Goal: Register for event/course

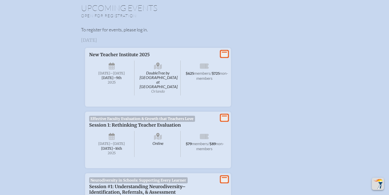
scroll to position [177, 0]
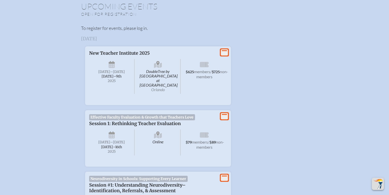
click at [223, 52] on icon at bounding box center [224, 52] width 7 height 6
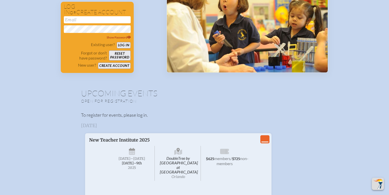
scroll to position [82, 0]
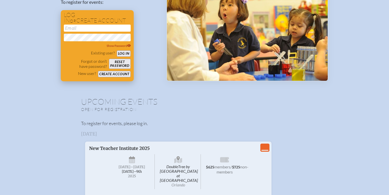
click at [122, 73] on button "Create account" at bounding box center [114, 74] width 33 height 6
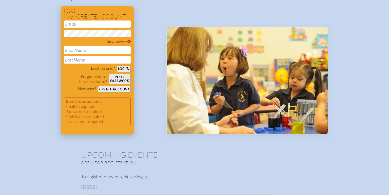
scroll to position [85, 0]
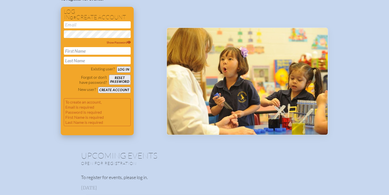
click at [99, 26] on input "email" at bounding box center [97, 24] width 67 height 7
type input "[PERSON_NAME][EMAIL_ADDRESS][PERSON_NAME][DOMAIN_NAME]"
type input "[PERSON_NAME]"
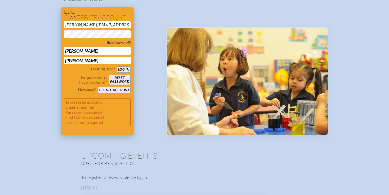
click at [130, 42] on icon at bounding box center [129, 42] width 4 height 3
click at [124, 89] on button "Create account" at bounding box center [114, 90] width 33 height 6
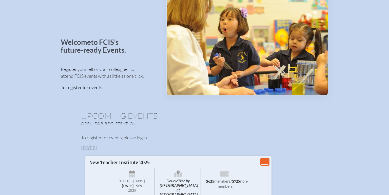
scroll to position [7, 0]
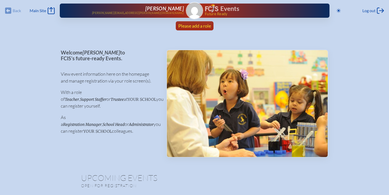
click at [196, 25] on span "Please add a role" at bounding box center [194, 26] width 33 height 6
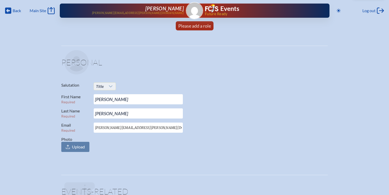
click at [109, 86] on icon at bounding box center [111, 86] width 4 height 4
click at [99, 115] on span "Ms." at bounding box center [99, 116] width 6 height 5
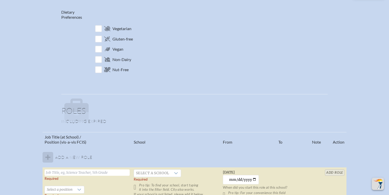
scroll to position [209, 0]
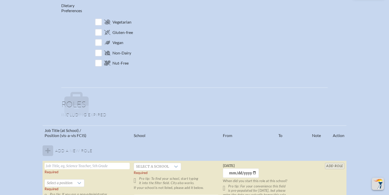
click at [49, 151] on tbody "Add a new role Required   Select a position Required Pro tip: If you are a non-…" at bounding box center [195, 179] width 304 height 78
click at [79, 167] on input "text" at bounding box center [87, 166] width 85 height 6
click at [146, 167] on span "Select a school" at bounding box center [152, 166] width 37 height 7
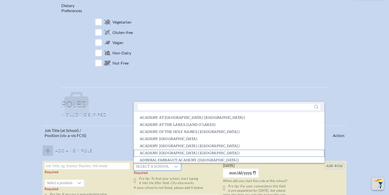
scroll to position [1, 0]
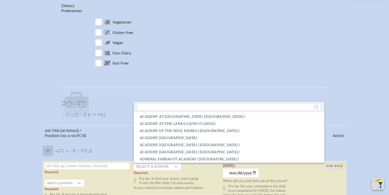
click at [115, 167] on input "text" at bounding box center [87, 166] width 85 height 6
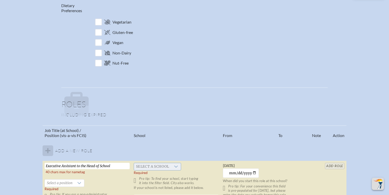
type input "Executive Assistant to the Head of School"
click at [162, 167] on span "Select a school" at bounding box center [152, 166] width 37 height 7
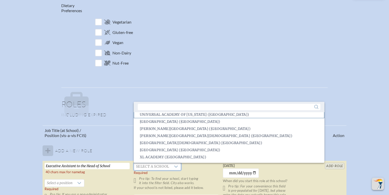
scroll to position [1123, 0]
click at [160, 108] on input "text" at bounding box center [229, 107] width 183 height 6
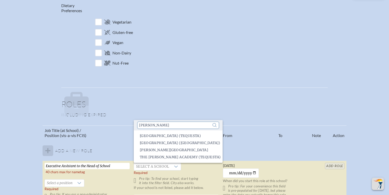
scroll to position [0, 0]
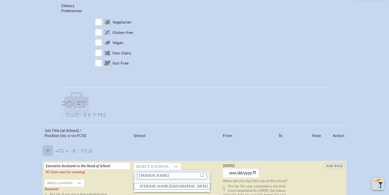
type input "stanley"
click at [164, 186] on span "Stanley British Primary School" at bounding box center [174, 186] width 68 height 5
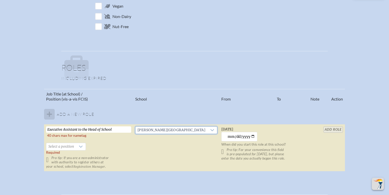
scroll to position [247, 0]
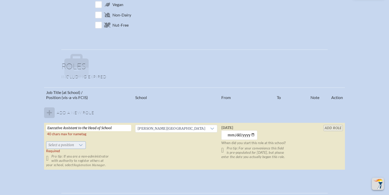
click at [81, 145] on icon at bounding box center [81, 145] width 4 height 4
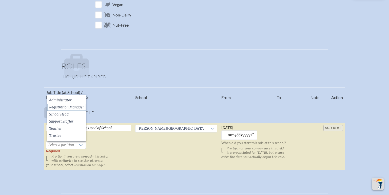
click at [73, 107] on span "Registration Manager" at bounding box center [66, 107] width 35 height 5
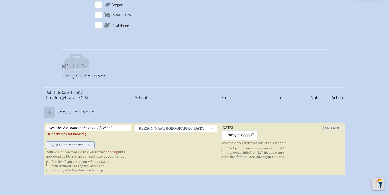
click at [86, 144] on div at bounding box center [90, 145] width 10 height 7
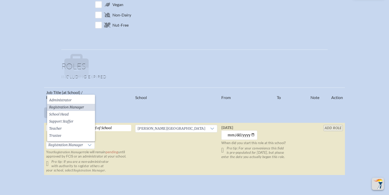
click at [70, 108] on span "Registration Manager" at bounding box center [66, 107] width 35 height 5
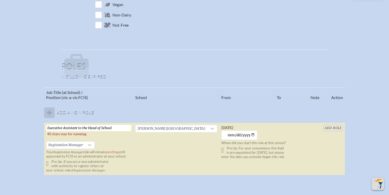
click at [140, 145] on td "[PERSON_NAME][GEOGRAPHIC_DATA]" at bounding box center [176, 149] width 86 height 52
click at [248, 135] on input "[DATE]" at bounding box center [239, 134] width 36 height 9
click at [252, 135] on input "[DATE]" at bounding box center [239, 134] width 36 height 9
click at [249, 134] on input "[DATE]" at bounding box center [239, 134] width 36 height 9
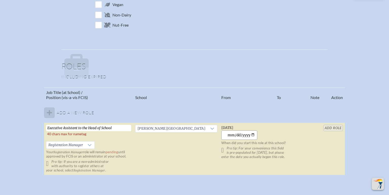
click at [249, 134] on input "[DATE]" at bounding box center [239, 134] width 36 height 9
click at [254, 135] on input "[DATE]" at bounding box center [239, 134] width 36 height 9
click at [329, 127] on table "Job Title (at School) / Position (vis-a-vis FCIS) School From To Note Action Ad…" at bounding box center [194, 131] width 301 height 88
click at [333, 129] on table "Job Title (at School) / Position (vis-a-vis FCIS) School From To Note Action Ad…" at bounding box center [194, 131] width 301 height 88
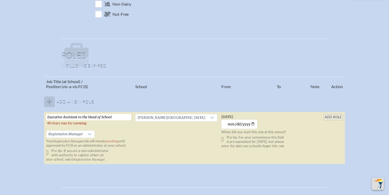
scroll to position [259, 0]
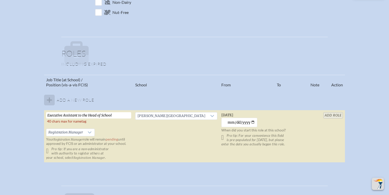
click at [333, 115] on table "Job Title (at School) / Position (vis-a-vis FCIS) School From To Note Action Ad…" at bounding box center [194, 119] width 301 height 88
click at [51, 98] on tbody "Add a new role Executive Assistant to the Head of School   40 chars max for nam…" at bounding box center [194, 126] width 301 height 73
click at [331, 116] on table "Job Title (at School) / Position (vis-a-vis FCIS) School From To Note Action Ad…" at bounding box center [194, 119] width 301 height 88
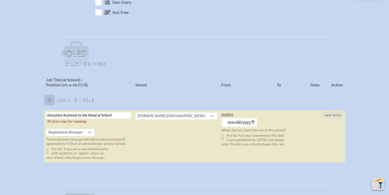
click at [331, 116] on table "Job Title (at School) / Position (vis-a-vis FCIS) School From To Note Action Ad…" at bounding box center [194, 119] width 301 height 88
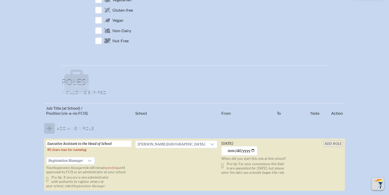
scroll to position [231, 0]
click at [330, 144] on table "Job Title (at School) / Position (vis-a-vis FCIS) School From To Note Action Ad…" at bounding box center [194, 147] width 301 height 88
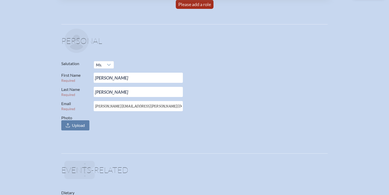
scroll to position [0, 0]
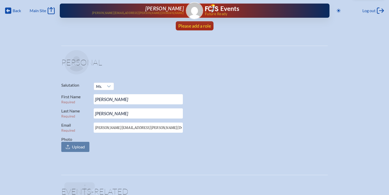
click at [202, 25] on span "Please add a role" at bounding box center [194, 26] width 33 height 6
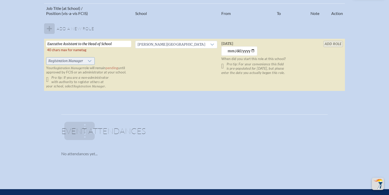
scroll to position [308, 0]
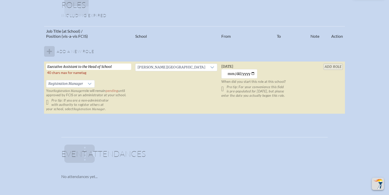
click at [314, 85] on td at bounding box center [314, 88] width 13 height 52
click at [90, 84] on icon at bounding box center [90, 83] width 4 height 2
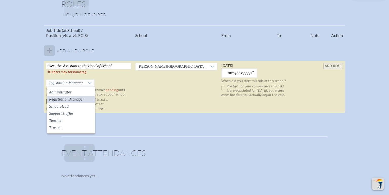
click at [87, 99] on li "Registration Manager" at bounding box center [71, 99] width 48 height 7
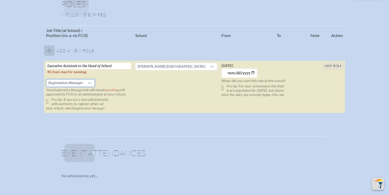
click at [119, 66] on input "Executive Assistant to the Head of School" at bounding box center [88, 66] width 85 height 6
click at [330, 66] on table "Job Title (at School) / Position (vis-a-vis FCIS) School From To Note Action Ad…" at bounding box center [194, 69] width 301 height 88
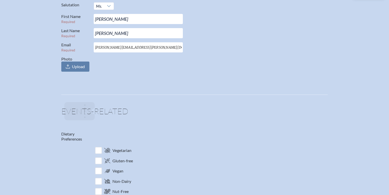
scroll to position [0, 0]
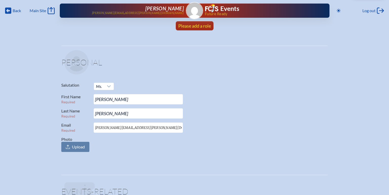
click at [201, 25] on span "Please add a role" at bounding box center [194, 26] width 33 height 6
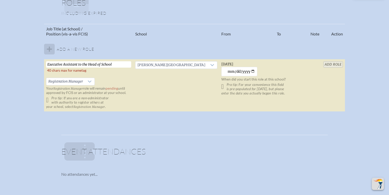
scroll to position [314, 0]
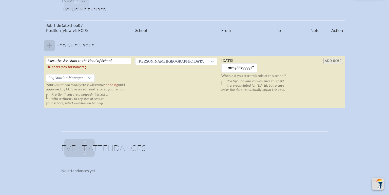
click at [69, 47] on tbody "Add a new role Executive Assistant to the Head of School   40 chars max for nam…" at bounding box center [194, 71] width 301 height 73
click at [53, 46] on tbody "Add a new role Executive Assistant to the Head of School   40 chars max for nam…" at bounding box center [194, 71] width 301 height 73
click at [51, 45] on tbody "Add a new role Executive Assistant to the Head of School   40 chars max for nam…" at bounding box center [194, 71] width 301 height 73
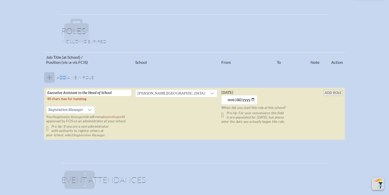
scroll to position [263, 0]
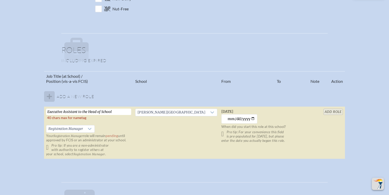
click at [331, 112] on table "Job Title (at School) / Position (vis-a-vis FCIS) School From To Note Action Ad…" at bounding box center [194, 115] width 301 height 88
click at [333, 110] on table "Job Title (at School) / Position (vis-a-vis FCIS) School From To Note Action Ad…" at bounding box center [194, 115] width 301 height 88
click at [230, 120] on input "2014-11-10" at bounding box center [239, 118] width 36 height 9
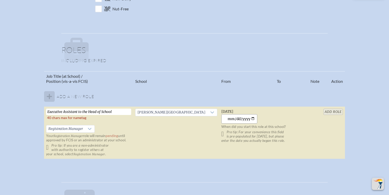
click at [237, 119] on input "2014-11-10" at bounding box center [239, 118] width 36 height 9
click at [233, 119] on input "2014-11-10" at bounding box center [239, 118] width 36 height 9
type input "2014-11-10"
click at [303, 126] on p "When did you start this role at this school?" at bounding box center [263, 127] width 85 height 4
click at [332, 111] on table "Job Title (at School) / Position (vis-a-vis FCIS) School From To Note Action Ad…" at bounding box center [194, 115] width 301 height 88
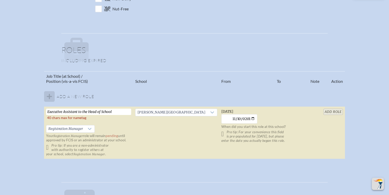
click at [111, 111] on input "Executive Assistant to the Head of School" at bounding box center [88, 112] width 85 height 6
click at [117, 110] on input "Executive Assistant to the Head of School" at bounding box center [88, 112] width 85 height 6
type input "Executive Assistant to the Head"
click at [333, 112] on input "add Role" at bounding box center [333, 112] width 20 height 6
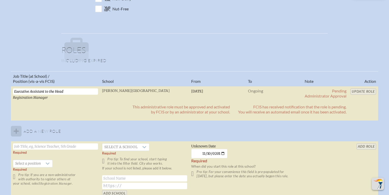
click at [72, 147] on input "text" at bounding box center [55, 146] width 85 height 6
type input "Middle School Math Teacher"
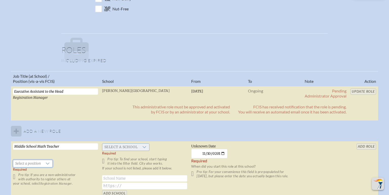
click at [121, 145] on span "Select a school" at bounding box center [120, 147] width 37 height 7
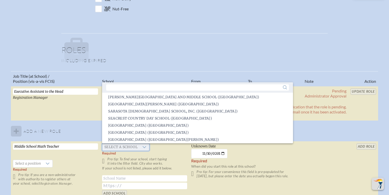
scroll to position [859, 0]
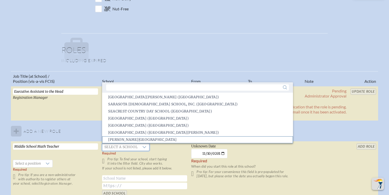
click at [123, 140] on span "[PERSON_NAME][GEOGRAPHIC_DATA]" at bounding box center [142, 139] width 68 height 5
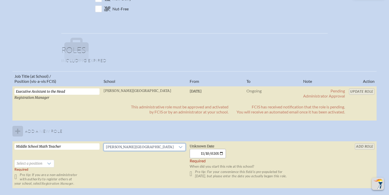
click at [201, 155] on input "2014-11-10" at bounding box center [208, 153] width 36 height 9
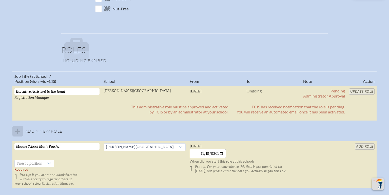
type input "2025-08-11"
click at [264, 149] on td "Monday, August 11th, 2025 2025-08-11 When did you start this role at this schoo…" at bounding box center [244, 164] width 113 height 47
click at [50, 162] on icon at bounding box center [49, 164] width 4 height 4
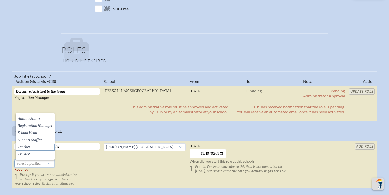
click at [40, 147] on li "Teacher" at bounding box center [35, 147] width 39 height 7
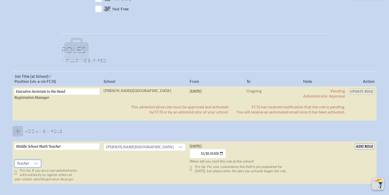
click at [76, 162] on td "Middle School Math Teacher   Teacher Pro tip: If you are a non-administrator wi…" at bounding box center [56, 162] width 89 height 43
click at [367, 147] on input "add Role" at bounding box center [365, 146] width 20 height 6
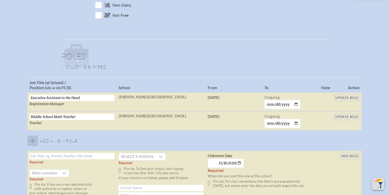
scroll to position [269, 0]
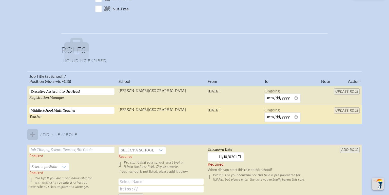
click at [82, 112] on input "Middle School Math Teacher" at bounding box center [71, 110] width 85 height 6
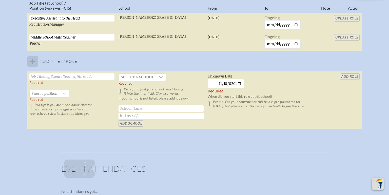
scroll to position [350, 0]
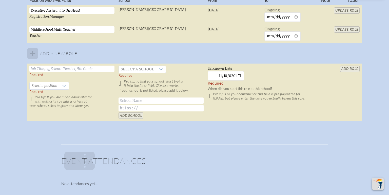
click at [340, 29] on table "Job Title (at School) / Position (vis-a-vis FCIS) School From To Note Action Ex…" at bounding box center [194, 55] width 334 height 131
click at [344, 30] on table "Job Title (at School) / Position (vis-a-vis FCIS) School From To Note Action Ex…" at bounding box center [194, 55] width 334 height 131
click at [350, 29] on table "Job Title (at School) / Position (vis-a-vis FCIS) School From To Note Action Ex…" at bounding box center [194, 55] width 334 height 131
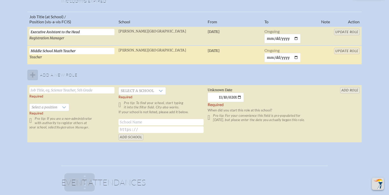
scroll to position [327, 0]
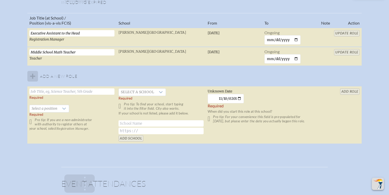
click at [348, 51] on table "Job Title (at School) / Position (vis-a-vis FCIS) School From To Note Action Ex…" at bounding box center [194, 78] width 334 height 131
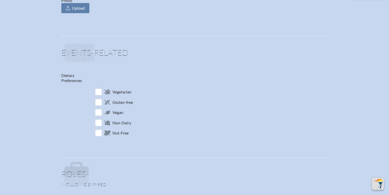
scroll to position [0, 0]
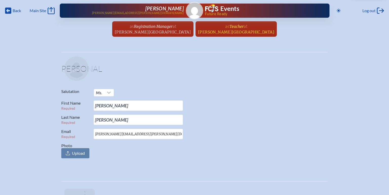
click at [244, 26] on span "at" at bounding box center [246, 26] width 4 height 6
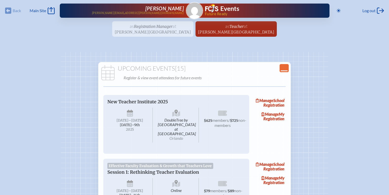
click at [169, 27] on ul "as Registration Manager at Stanley British Primary School since November 10th, …" at bounding box center [194, 30] width 389 height 18
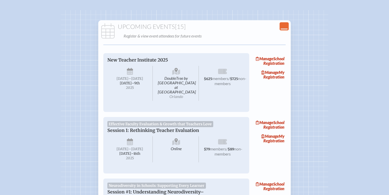
scroll to position [42, 0]
click at [273, 59] on span "Manage" at bounding box center [264, 58] width 17 height 5
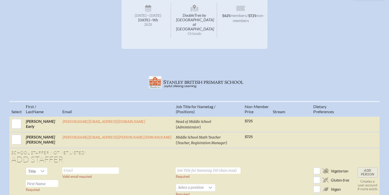
scroll to position [85, 0]
click at [45, 169] on icon at bounding box center [43, 171] width 4 height 4
click at [69, 134] on li "Mr" at bounding box center [63, 135] width 22 height 7
click at [106, 168] on input "text" at bounding box center [90, 170] width 57 height 6
type input "ben.covell@stanleybps.org"
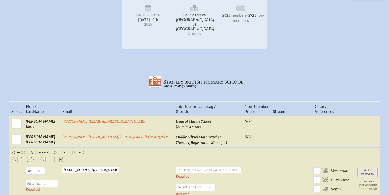
click at [176, 167] on input "text" at bounding box center [208, 170] width 65 height 6
type input "I"
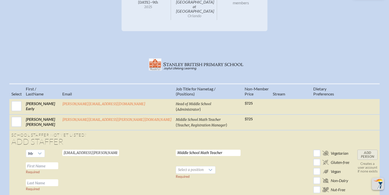
scroll to position [109, 0]
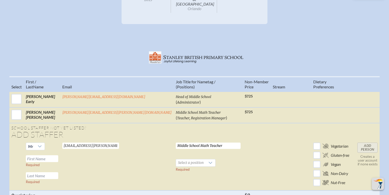
type input "Middle School Math Teacher"
click at [58, 155] on input "text" at bounding box center [42, 158] width 32 height 7
type input "Ben"
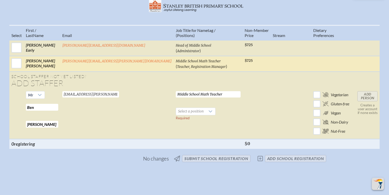
scroll to position [168, 0]
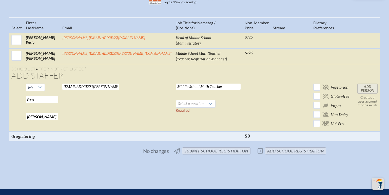
type input "Covell"
click at [176, 100] on span "Select a position" at bounding box center [191, 103] width 30 height 7
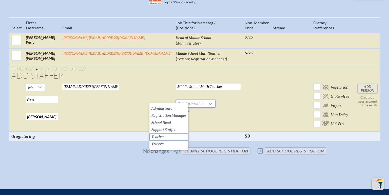
click at [159, 136] on span "Teacher" at bounding box center [157, 136] width 13 height 5
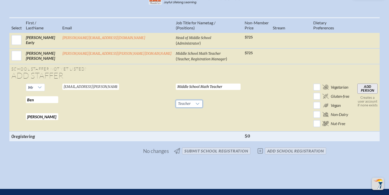
click at [357, 84] on input "Add Person" at bounding box center [367, 89] width 20 height 10
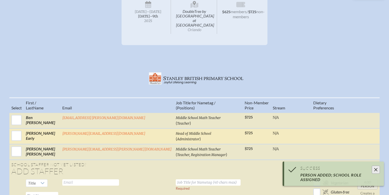
scroll to position [87, 0]
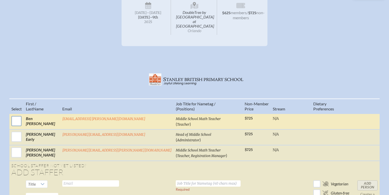
click at [23, 117] on input "checkbox" at bounding box center [16, 121] width 13 height 13
checkbox input "true"
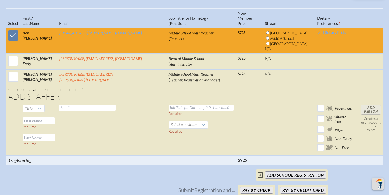
scroll to position [180, 0]
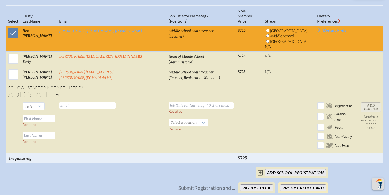
click at [297, 184] on button "Pay by Credit Card" at bounding box center [303, 187] width 46 height 7
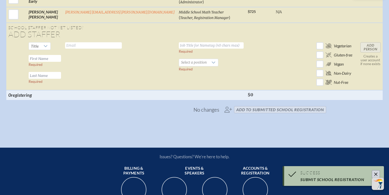
scroll to position [234, 0]
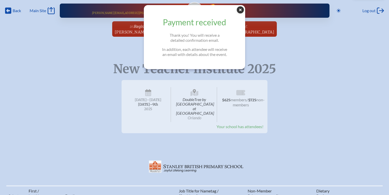
click at [240, 9] on icon "Close Popup" at bounding box center [240, 9] width 7 height 7
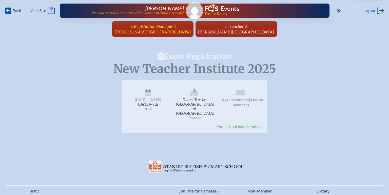
click at [178, 31] on span "[PERSON_NAME][GEOGRAPHIC_DATA]" at bounding box center [153, 32] width 76 height 5
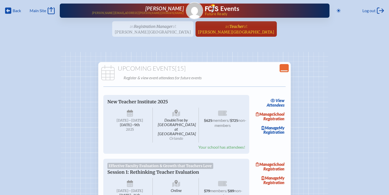
click at [255, 30] on span "[PERSON_NAME][GEOGRAPHIC_DATA]" at bounding box center [236, 32] width 76 height 5
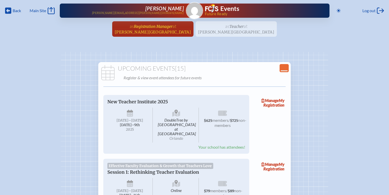
click at [177, 31] on span "[PERSON_NAME][GEOGRAPHIC_DATA]" at bounding box center [153, 32] width 76 height 5
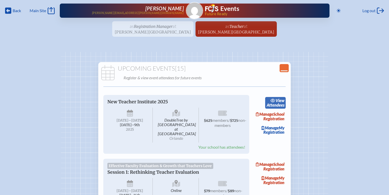
click at [281, 101] on span "view" at bounding box center [280, 100] width 9 height 5
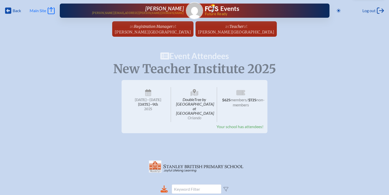
click at [40, 11] on span "Main Site" at bounding box center [38, 10] width 16 height 5
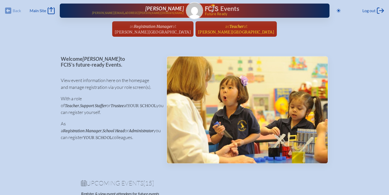
click at [244, 24] on span "at" at bounding box center [246, 26] width 4 height 6
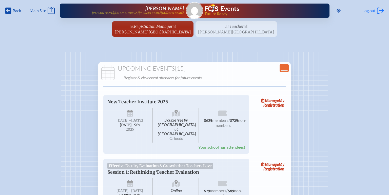
click at [375, 10] on span "Log out" at bounding box center [368, 10] width 13 height 5
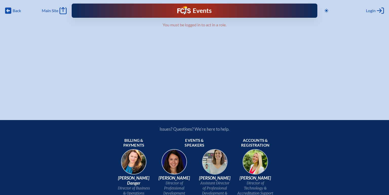
click at [375, 10] on span "Login" at bounding box center [371, 10] width 10 height 5
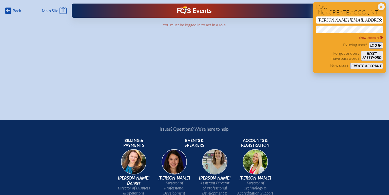
click at [376, 46] on button "Log in" at bounding box center [376, 45] width 14 height 6
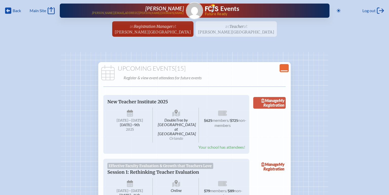
click at [264, 103] on link "Manage My Registration" at bounding box center [269, 103] width 32 height 12
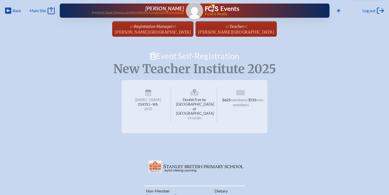
radio input "true"
click at [172, 9] on span "[PERSON_NAME]" at bounding box center [164, 8] width 38 height 6
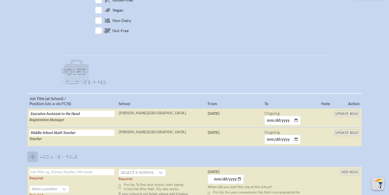
scroll to position [258, 0]
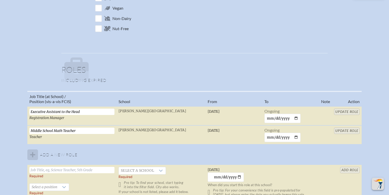
click at [340, 131] on table "Job Title (at School) / Position (vis-a-vis FCIS) School From To Note Action Ex…" at bounding box center [194, 157] width 334 height 132
click at [350, 131] on table "Job Title (at School) / Position (vis-a-vis FCIS) School From To Note Action Ex…" at bounding box center [194, 157] width 334 height 132
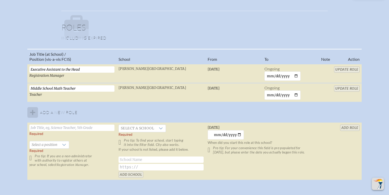
scroll to position [299, 0]
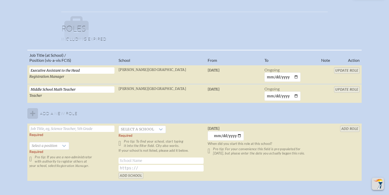
click at [355, 90] on table "Job Title (at School) / Position (vis-a-vis FCIS) School From To Note Action Ex…" at bounding box center [194, 116] width 334 height 132
click at [351, 90] on table "Job Title (at School) / Position (vis-a-vis FCIS) School From To Note Action Ex…" at bounding box center [194, 116] width 334 height 132
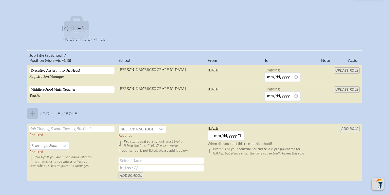
click at [351, 90] on table "Job Title (at School) / Position (vis-a-vis FCIS) School From To Note Action Ex…" at bounding box center [194, 116] width 334 height 132
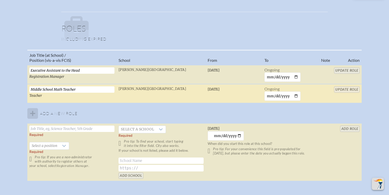
click at [102, 88] on input "Middle School Math Teacher" at bounding box center [71, 89] width 85 height 6
type input "M"
click at [349, 91] on input "Update Role" at bounding box center [347, 89] width 26 height 6
click at [233, 86] on td "[DATE]" at bounding box center [234, 93] width 57 height 19
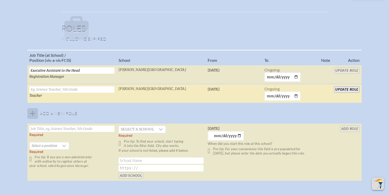
click at [220, 90] on span "[DATE]" at bounding box center [214, 89] width 12 height 4
click at [220, 89] on span "[DATE]" at bounding box center [214, 89] width 12 height 4
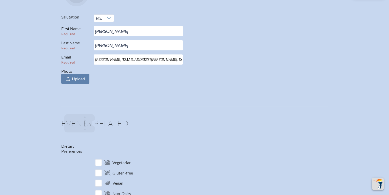
scroll to position [0, 0]
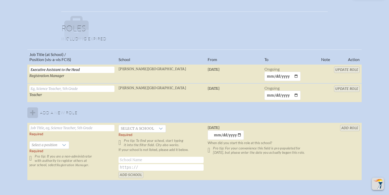
scroll to position [292, 0]
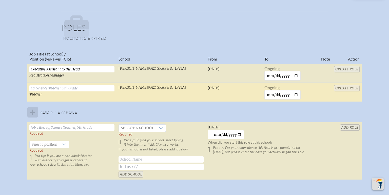
click at [220, 89] on span "[DATE]" at bounding box center [214, 88] width 12 height 4
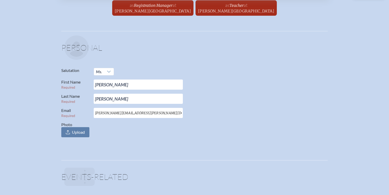
scroll to position [0, 0]
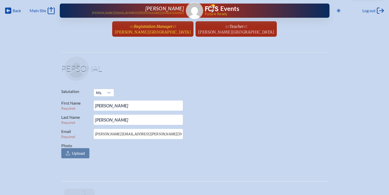
click at [168, 31] on span "[PERSON_NAME][GEOGRAPHIC_DATA]" at bounding box center [153, 32] width 76 height 5
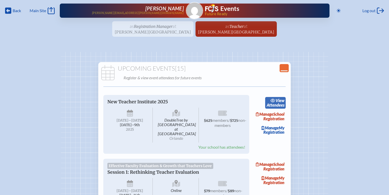
click at [281, 102] on span "view" at bounding box center [280, 100] width 9 height 5
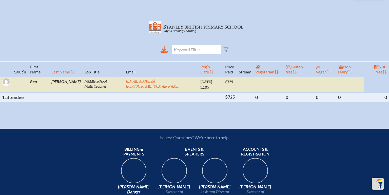
scroll to position [143, 0]
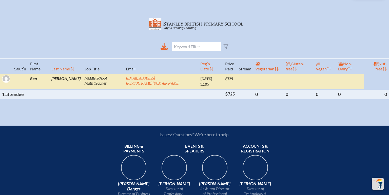
click at [90, 74] on td "Middle School Math Teacher" at bounding box center [103, 82] width 41 height 16
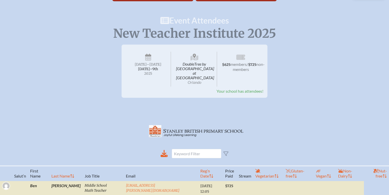
scroll to position [26, 0]
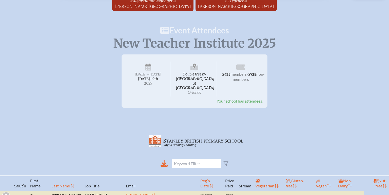
click at [204, 76] on span "DoubleTree by [GEOGRAPHIC_DATA] at [GEOGRAPHIC_DATA]" at bounding box center [194, 79] width 45 height 35
click at [191, 74] on span "DoubleTree by [GEOGRAPHIC_DATA] at [GEOGRAPHIC_DATA]" at bounding box center [194, 79] width 45 height 35
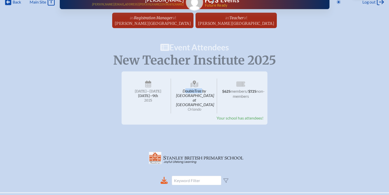
scroll to position [0, 0]
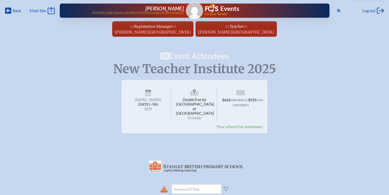
click at [128, 142] on div "New Teacher Institute 2025 New Teacher Institute 2025 DoubleTree by [GEOGRAPHIC…" at bounding box center [194, 154] width 389 height 184
